Goal: Find contact information: Find contact information

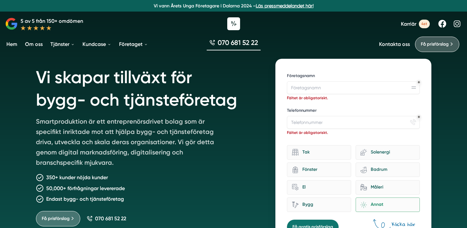
click at [143, 97] on h1 "Vi skapar tillväxt för bygg- och tjänsteföretag" at bounding box center [148, 88] width 225 height 58
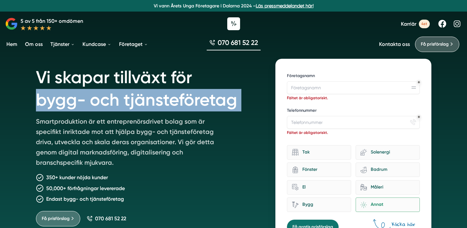
click at [143, 97] on h1 "Vi skapar tillväxt för bygg- och tjänsteföretag" at bounding box center [148, 88] width 225 height 58
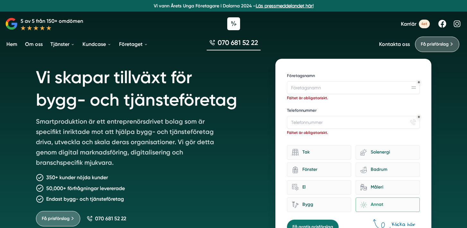
click at [143, 85] on h1 "Vi skapar tillväxt för bygg- och tjänsteföretag" at bounding box center [148, 88] width 225 height 58
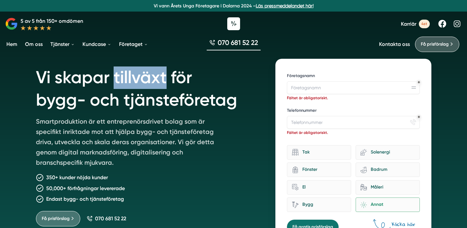
click at [143, 85] on h1 "Vi skapar tillväxt för bygg- och tjänsteföretag" at bounding box center [148, 88] width 225 height 58
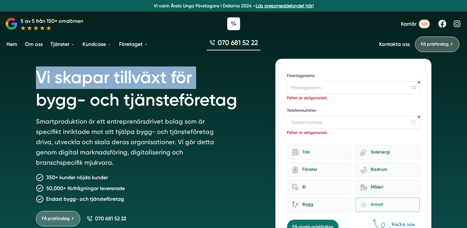
click at [143, 85] on h1 "Vi skapar tillväxt för bygg- och tjänsteföretag" at bounding box center [148, 88] width 225 height 58
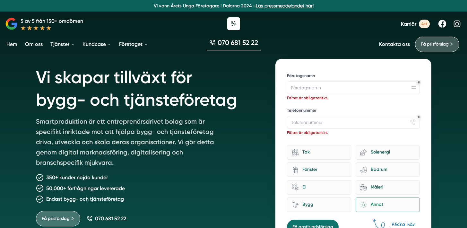
drag, startPoint x: 84, startPoint y: 83, endPoint x: 69, endPoint y: 82, distance: 15.8
click at [84, 83] on h1 "Vi skapar tillväxt för bygg- och tjänsteföretag" at bounding box center [148, 88] width 225 height 58
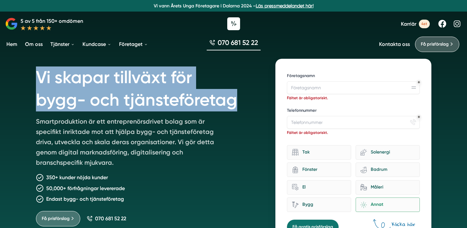
drag, startPoint x: 40, startPoint y: 76, endPoint x: 232, endPoint y: 107, distance: 194.6
click at [232, 107] on h1 "Vi skapar tillväxt för bygg- och tjänsteföretag" at bounding box center [148, 88] width 225 height 58
copy h1 "Vi skapar tillväxt för bygg- och tjänsteföretag"
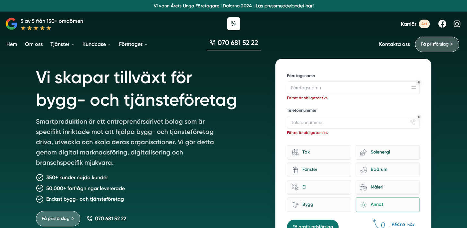
click at [135, 136] on p "Smartproduktion är ett entreprenörsdrivet bolag som är specifikt inriktade mot …" at bounding box center [128, 143] width 185 height 54
click at [135, 133] on p "Smartproduktion är ett entreprenörsdrivet bolag som är specifikt inriktade mot …" at bounding box center [128, 143] width 185 height 54
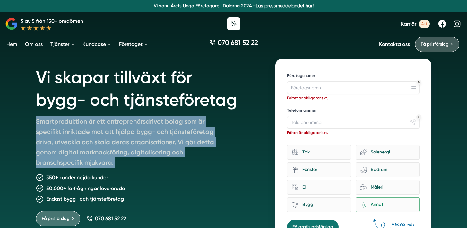
click at [135, 133] on p "Smartproduktion är ett entreprenörsdrivet bolag som är specifikt inriktade mot …" at bounding box center [128, 143] width 185 height 54
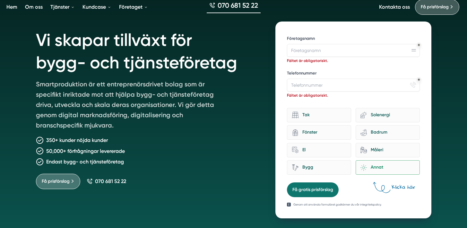
scroll to position [71, 0]
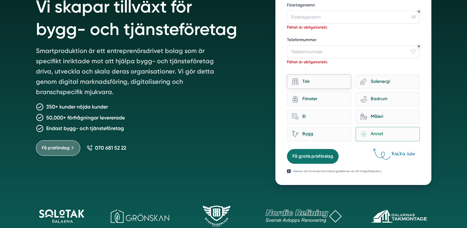
click at [351, 77] on div "Tak" at bounding box center [319, 82] width 64 height 14
click at [0, 0] on input "Tak" at bounding box center [0, 0] width 0 height 0
click at [388, 82] on div "Solenergi" at bounding box center [391, 81] width 48 height 9
click at [0, 0] on input "eco-house-[PERSON_NAME]" at bounding box center [0, 0] width 0 height 0
click at [349, 89] on div "Tak" at bounding box center [319, 82] width 64 height 15
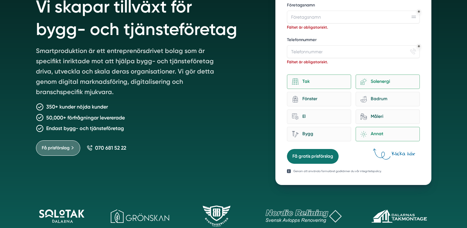
click at [341, 91] on div "Tak eco-house-sun Solenergi architecture-window-1 Fönster bathroom-tub-towel Ba…" at bounding box center [353, 107] width 133 height 70
click at [334, 98] on div "Fönster" at bounding box center [323, 99] width 48 height 9
click at [0, 0] on input "architecture-window-1 Fönster" at bounding box center [0, 0] width 0 height 0
drag, startPoint x: 339, startPoint y: 91, endPoint x: 343, endPoint y: 88, distance: 4.9
click at [341, 90] on div "Tak eco-house-sun Solenergi architecture-window-1 Fönster bathroom-tub-towel Ba…" at bounding box center [353, 107] width 133 height 70
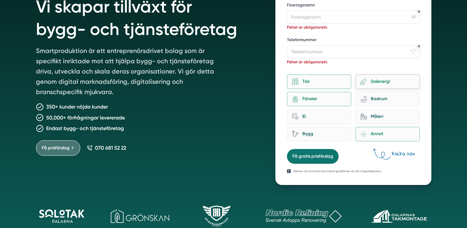
click at [378, 81] on div "Solenergi" at bounding box center [391, 81] width 48 height 9
click at [0, 0] on input "eco-house-[PERSON_NAME]" at bounding box center [0, 0] width 0 height 0
click at [377, 90] on div "Tak eco-house-sun Solenergi architecture-window-1 Fönster bathroom-tub-towel Ba…" at bounding box center [353, 107] width 133 height 70
click at [376, 94] on div "bathroom-tub-towel Badrum" at bounding box center [388, 99] width 64 height 14
click at [0, 0] on input "bathroom-tub-towel Badrum" at bounding box center [0, 0] width 0 height 0
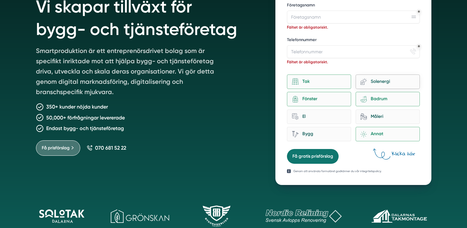
click at [376, 85] on div "Solenergi" at bounding box center [391, 81] width 48 height 9
click at [0, 0] on input "eco-house-[PERSON_NAME]" at bounding box center [0, 0] width 0 height 0
click at [347, 84] on div "Tak" at bounding box center [319, 82] width 64 height 14
click at [0, 0] on input "Tak" at bounding box center [0, 0] width 0 height 0
drag, startPoint x: 338, startPoint y: 98, endPoint x: 344, endPoint y: 98, distance: 5.5
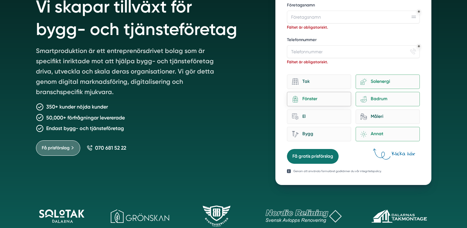
click at [338, 98] on div "Fönster" at bounding box center [323, 99] width 48 height 9
click at [0, 0] on input "architecture-window-1 Fönster" at bounding box center [0, 0] width 0 height 0
click at [362, 98] on div "bathroom-tub-towel Badrum" at bounding box center [388, 99] width 64 height 14
click at [0, 0] on input "bathroom-tub-towel Badrum" at bounding box center [0, 0] width 0 height 0
click at [373, 76] on div "eco-house-[PERSON_NAME]" at bounding box center [388, 82] width 64 height 14
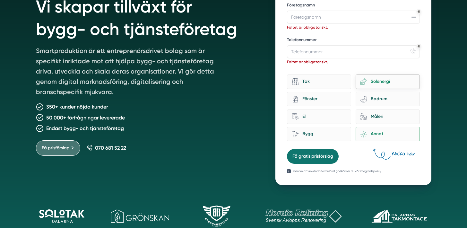
click at [0, 0] on input "eco-house-[PERSON_NAME]" at bounding box center [0, 0] width 0 height 0
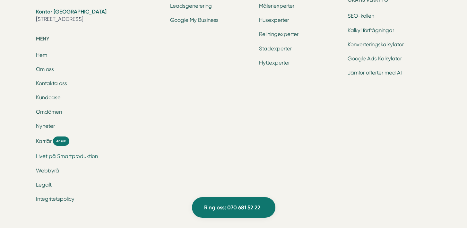
scroll to position [2208, 0]
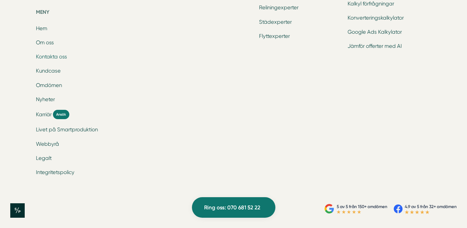
click at [47, 58] on link "Kontakta oss" at bounding box center [51, 57] width 31 height 6
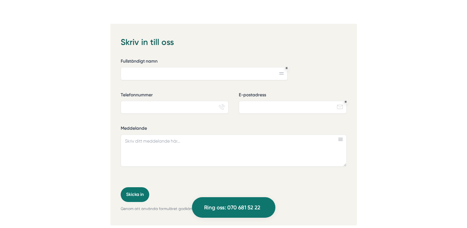
scroll to position [432, 0]
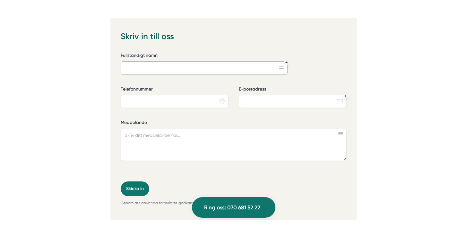
click at [161, 68] on input "Fullständigt namn" at bounding box center [204, 67] width 167 height 13
click at [146, 98] on input "Telefonnummer" at bounding box center [175, 101] width 108 height 13
click at [271, 104] on input "E-postadress" at bounding box center [293, 101] width 108 height 13
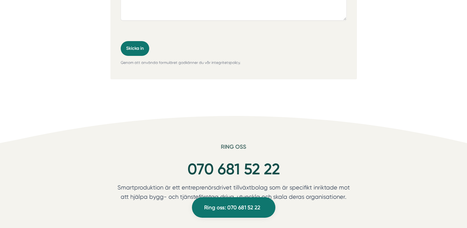
scroll to position [368, 0]
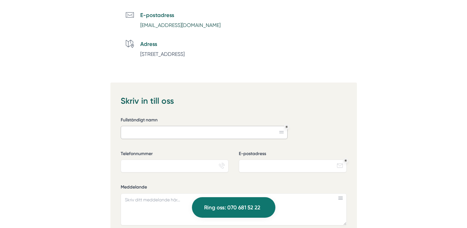
click at [190, 132] on input "Fullständigt namn" at bounding box center [204, 132] width 167 height 13
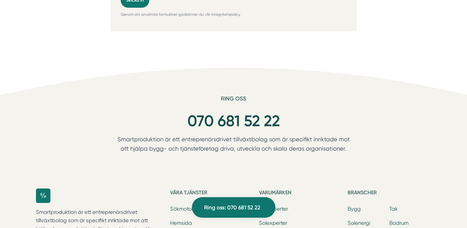
scroll to position [625, 0]
